Goal: Task Accomplishment & Management: Use online tool/utility

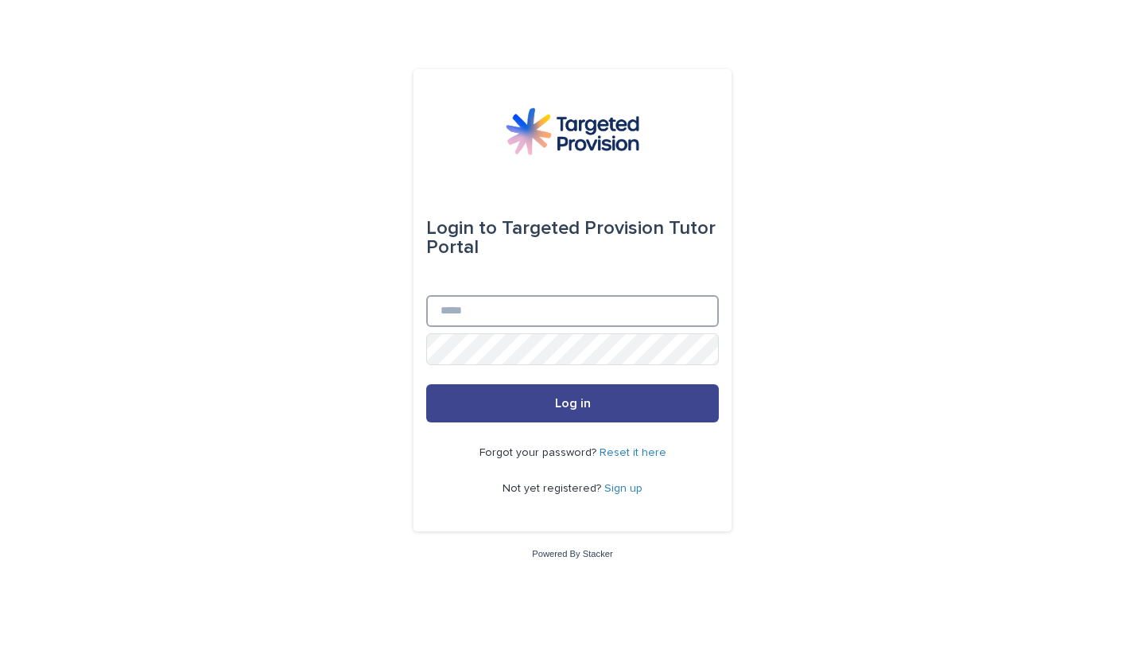
type input "**********"
click at [592, 402] on button "Log in" at bounding box center [572, 403] width 293 height 38
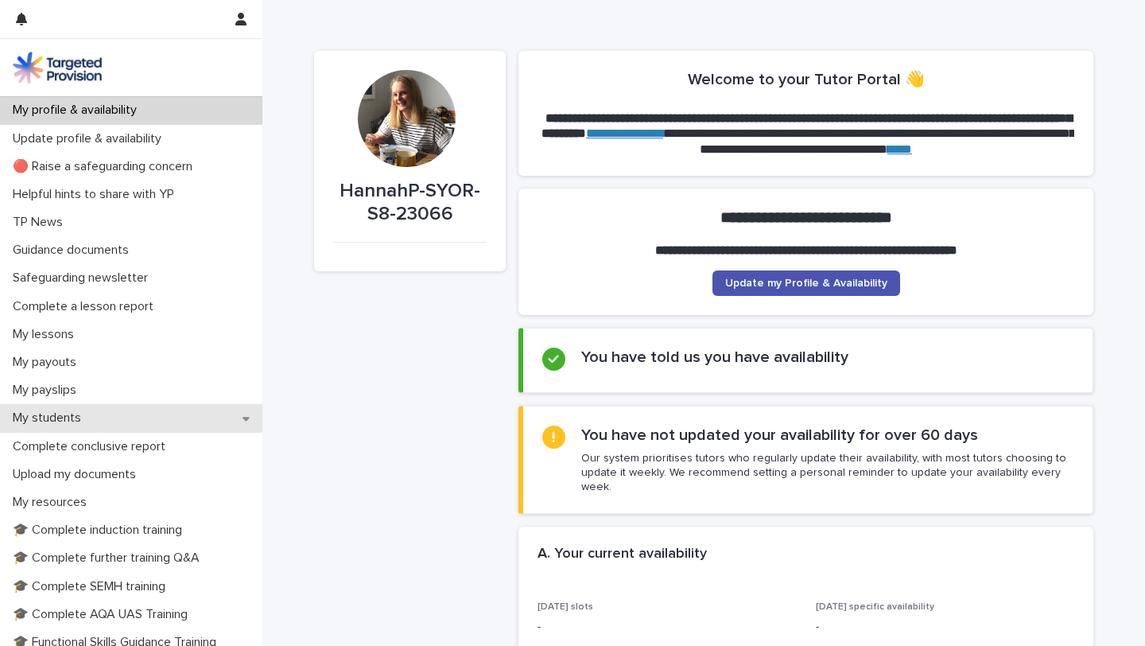
click at [82, 419] on p "My students" at bounding box center [49, 417] width 87 height 15
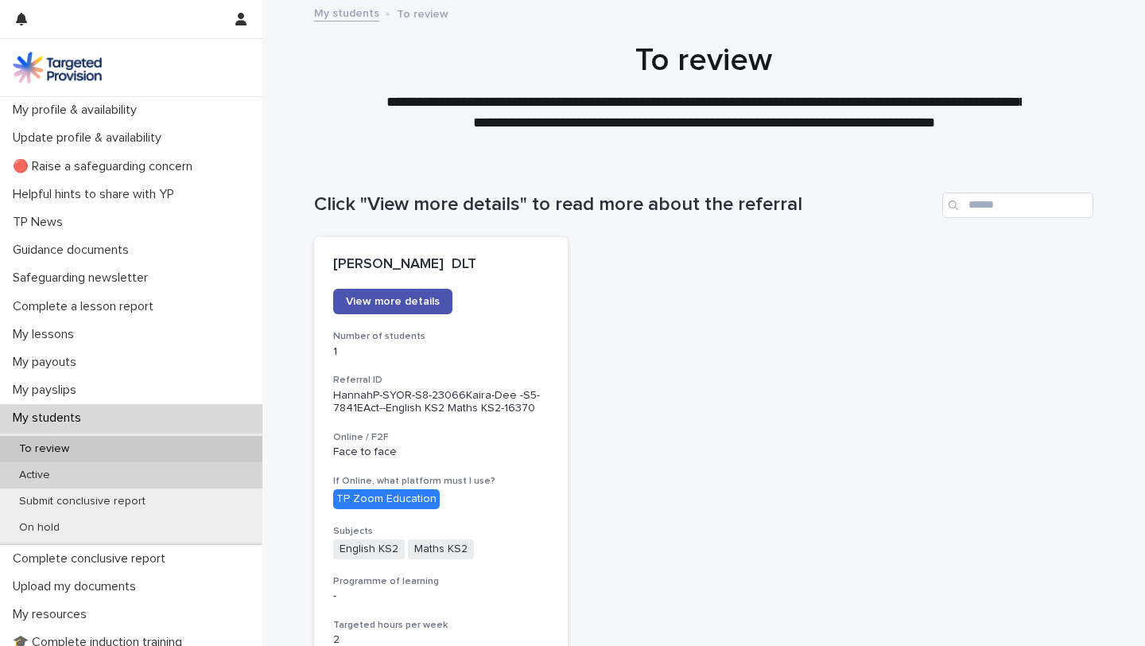
click at [49, 472] on p "Active" at bounding box center [34, 475] width 56 height 14
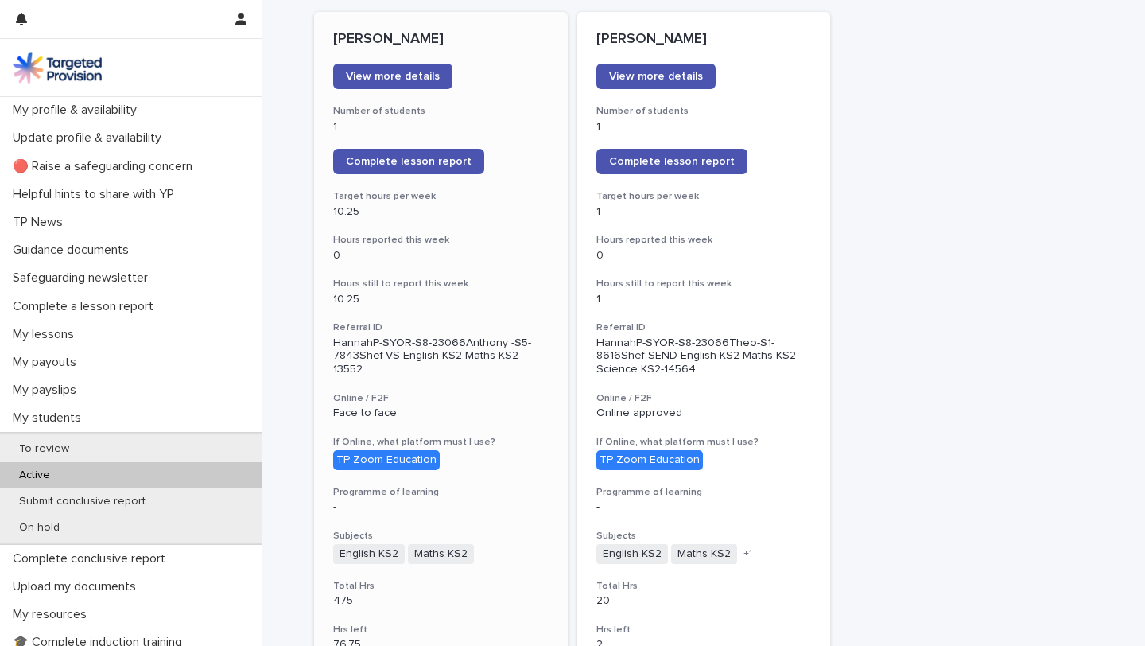
scroll to position [122, 0]
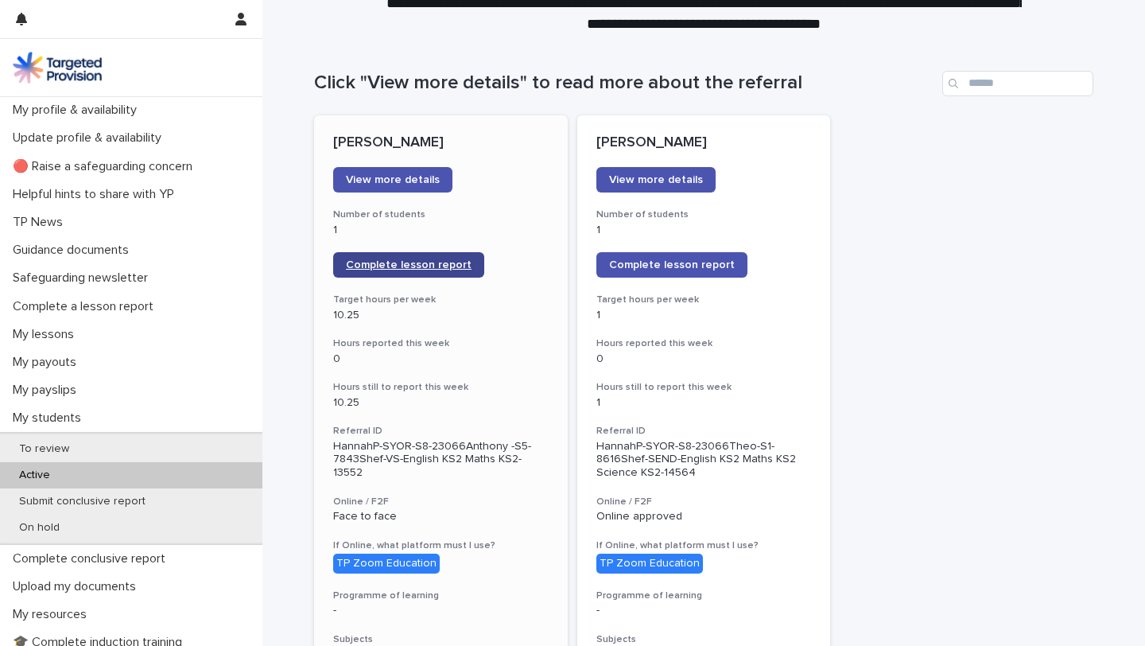
click at [424, 262] on span "Complete lesson report" at bounding box center [409, 264] width 126 height 11
